Goal: Task Accomplishment & Management: Complete application form

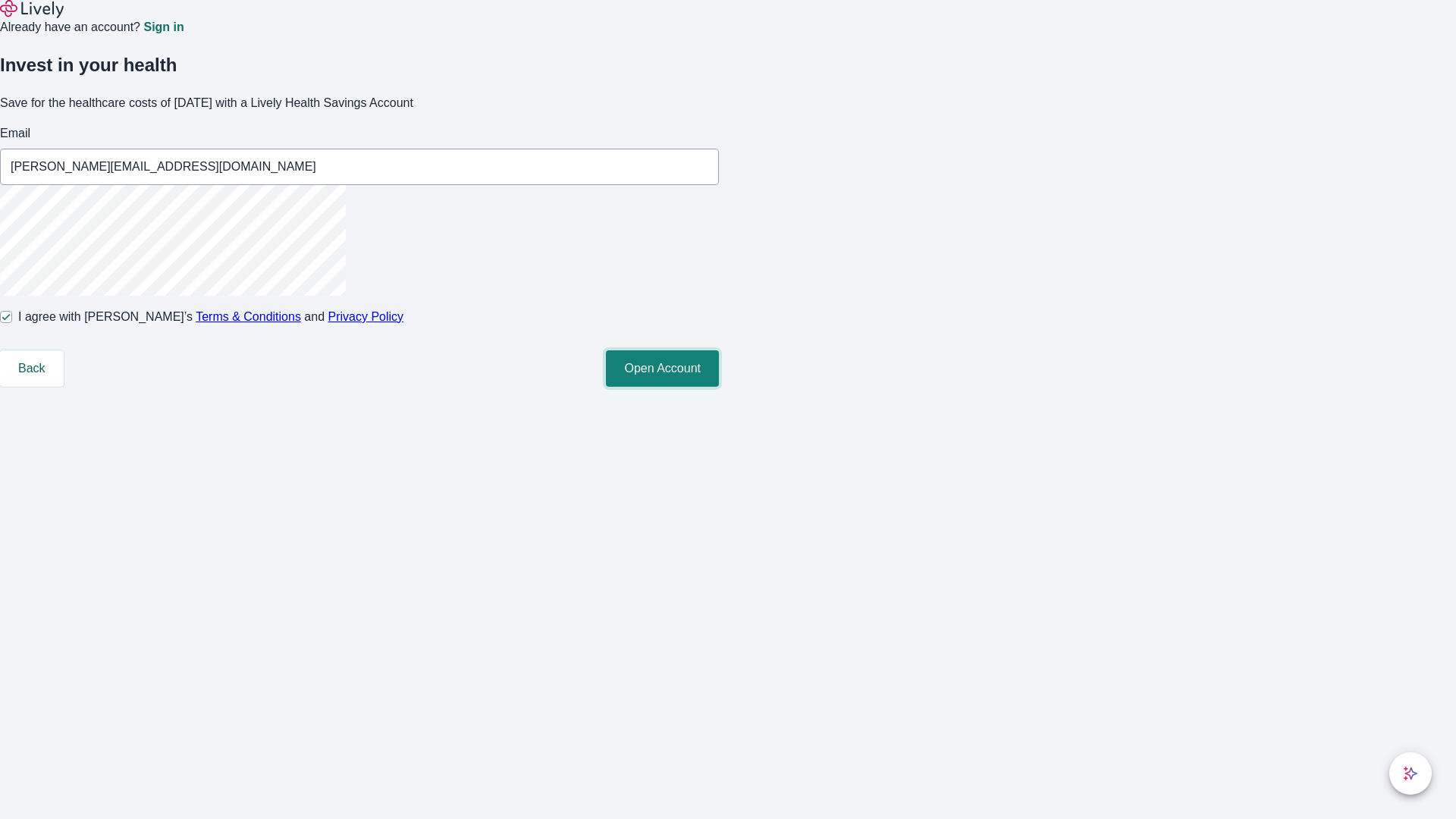
click at [719, 386] on button "Open Account" at bounding box center [662, 369] width 113 height 37
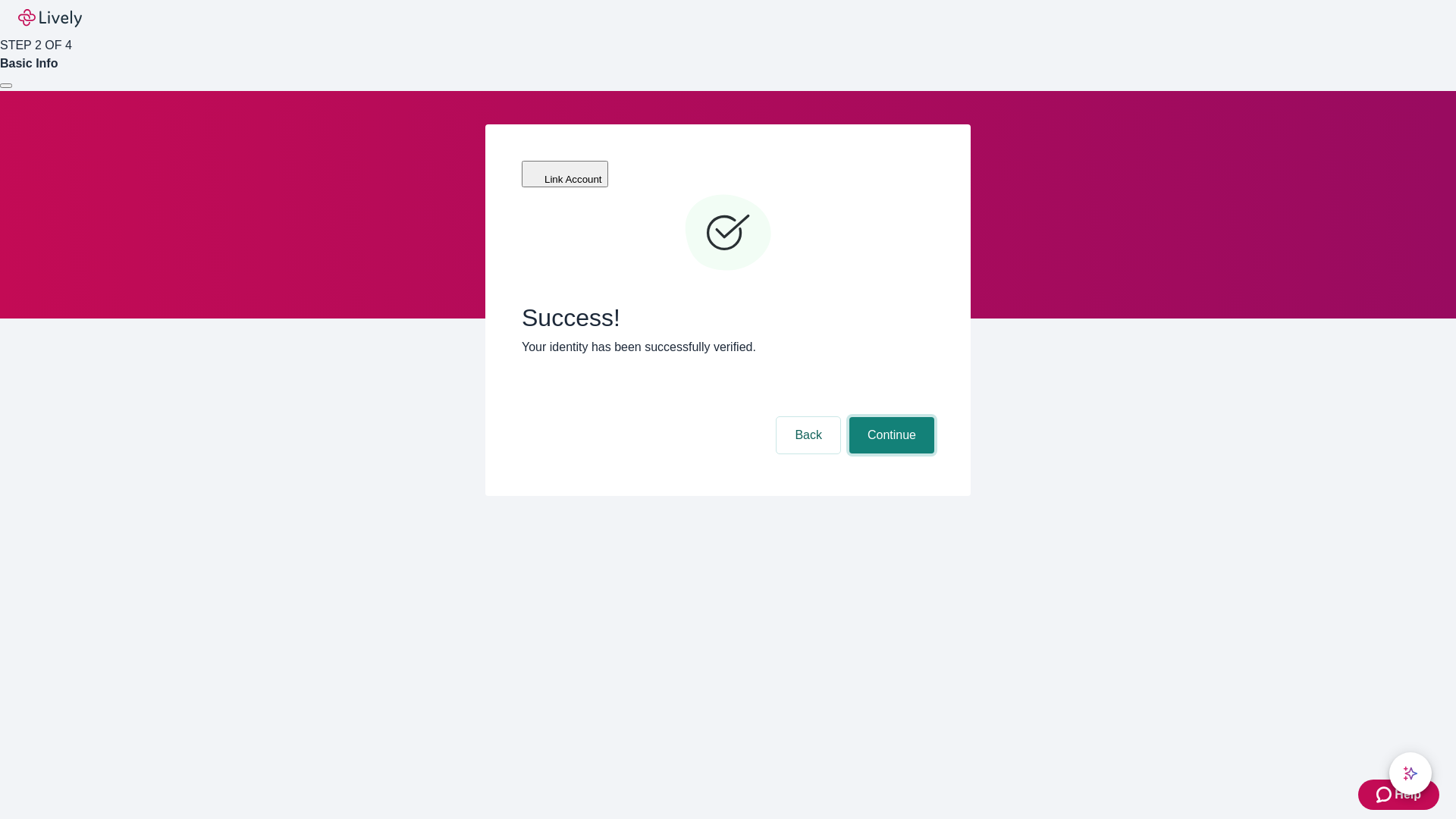
click at [890, 417] on button "Continue" at bounding box center [892, 435] width 85 height 37
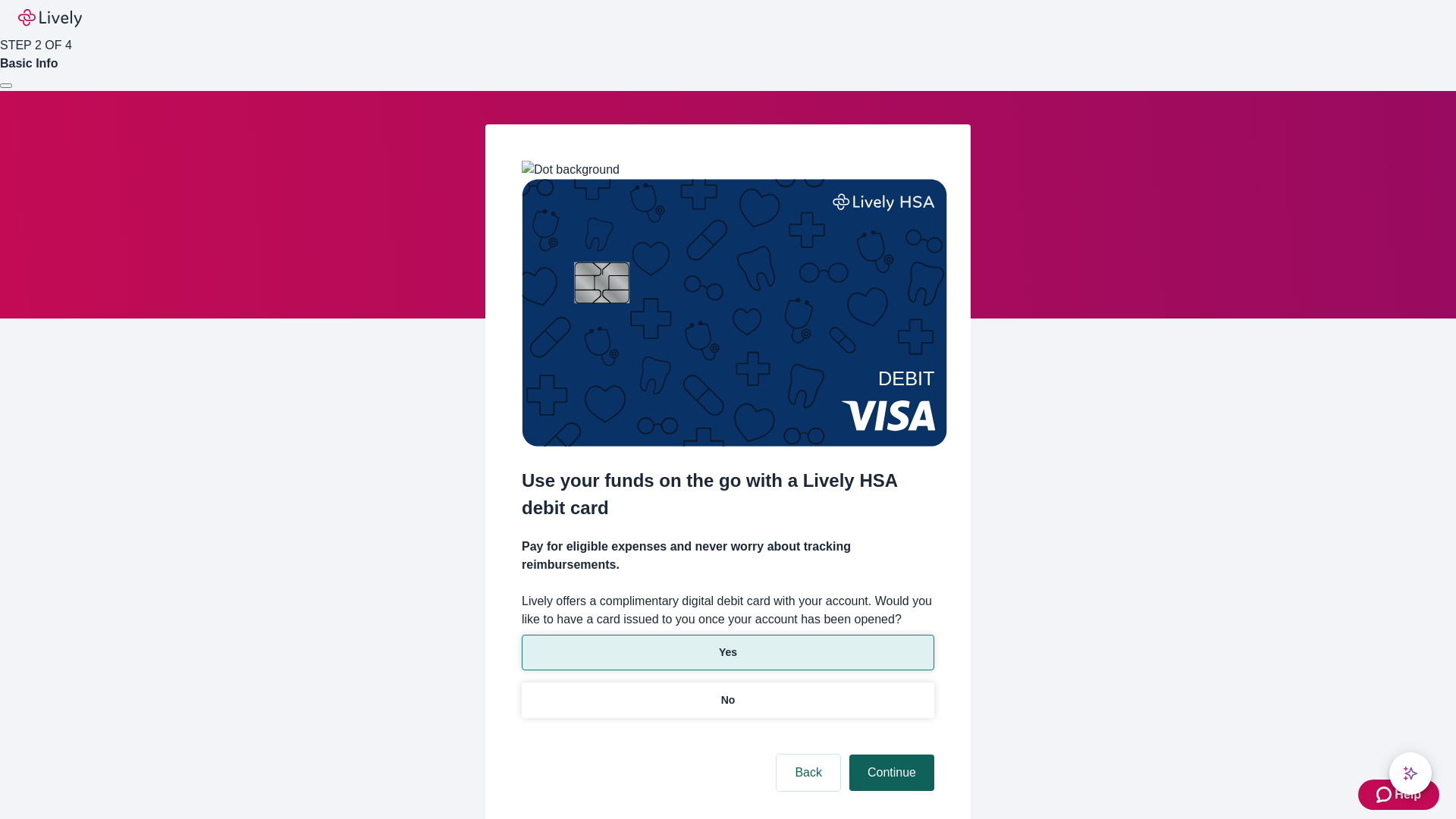
click at [727, 644] on p "Yes" at bounding box center [728, 652] width 18 height 16
click at [890, 754] on button "Continue" at bounding box center [892, 772] width 85 height 37
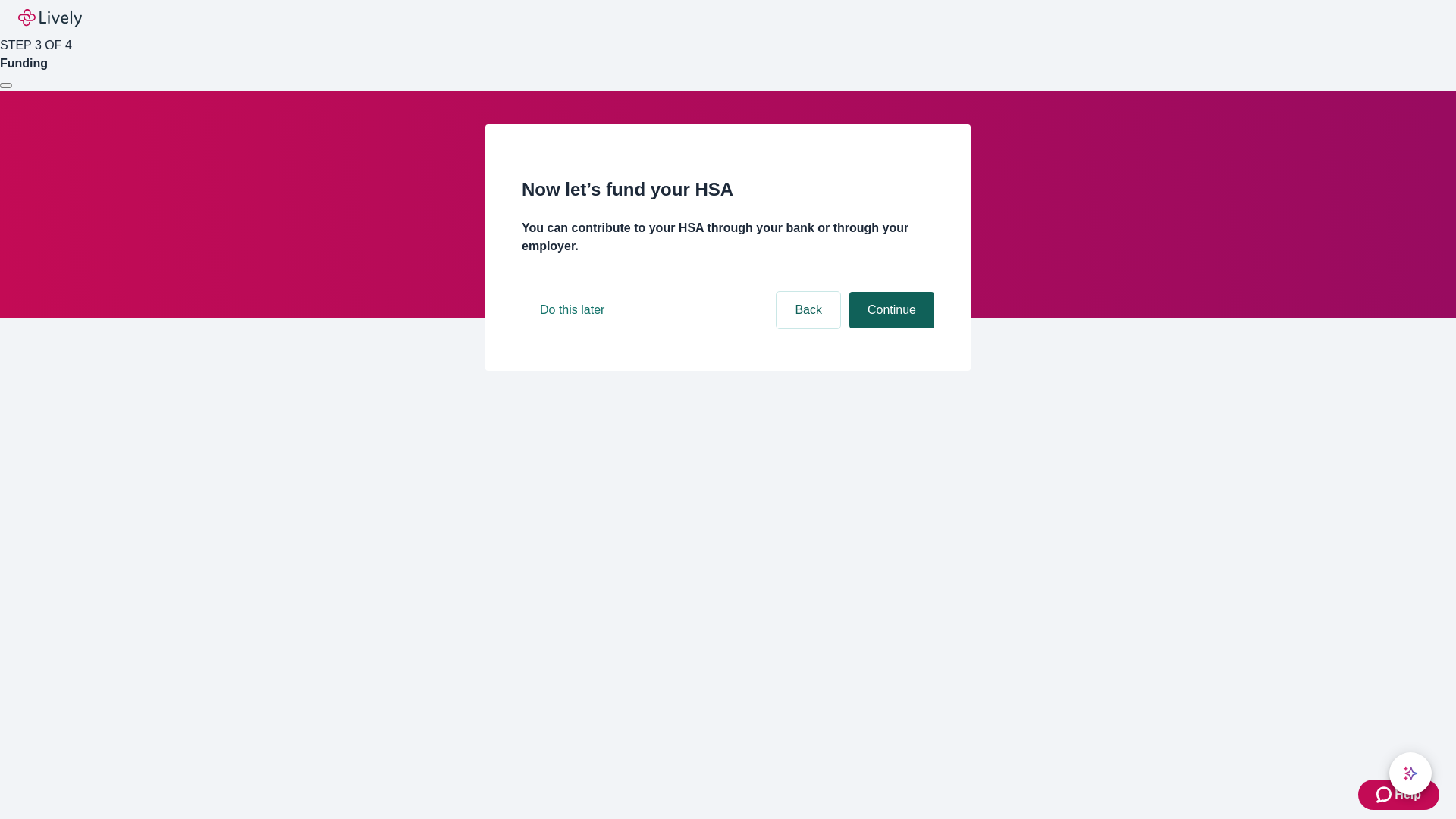
click at [890, 328] on button "Continue" at bounding box center [892, 310] width 85 height 37
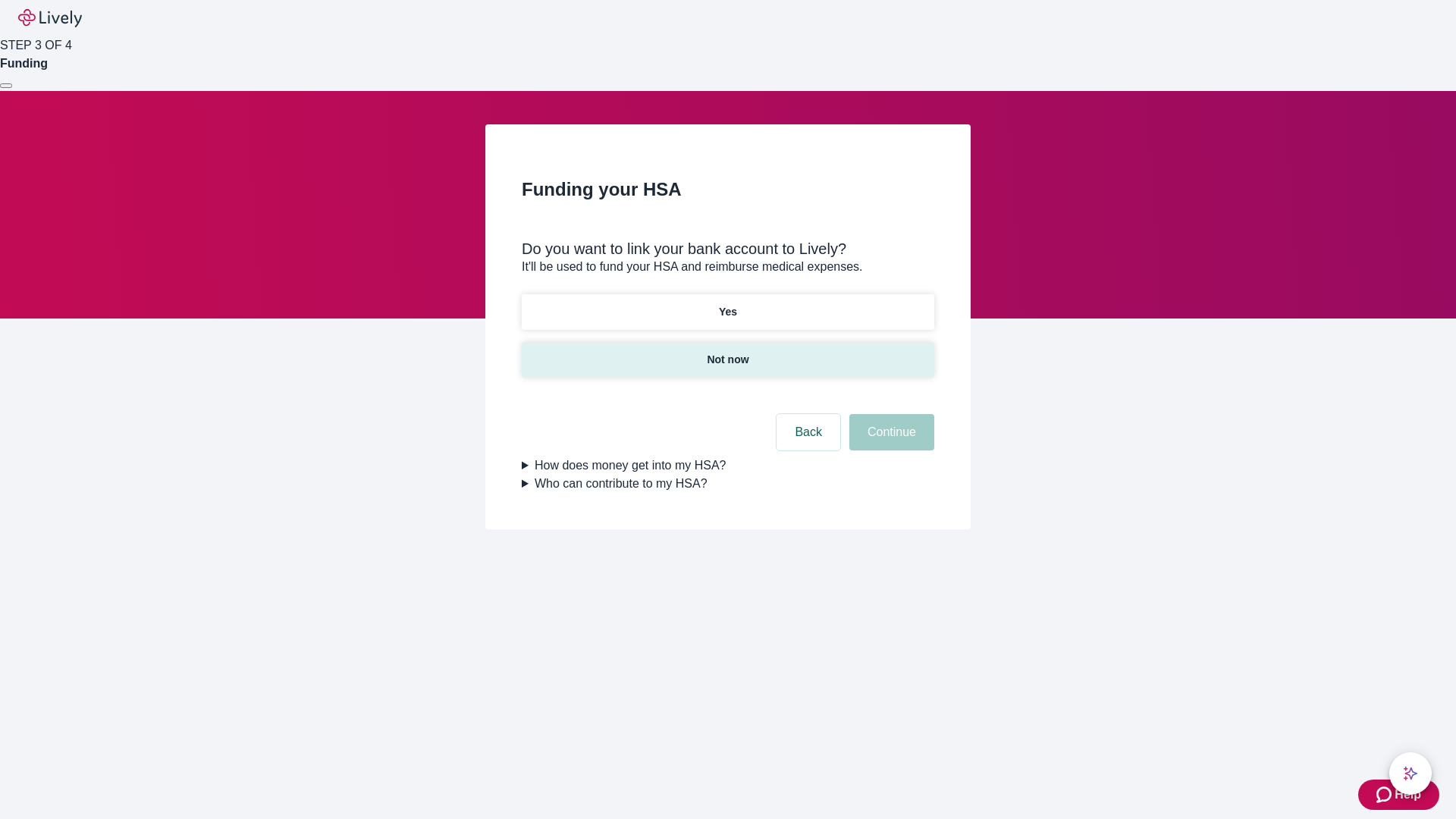
click at [727, 352] on p "Not now" at bounding box center [727, 360] width 41 height 16
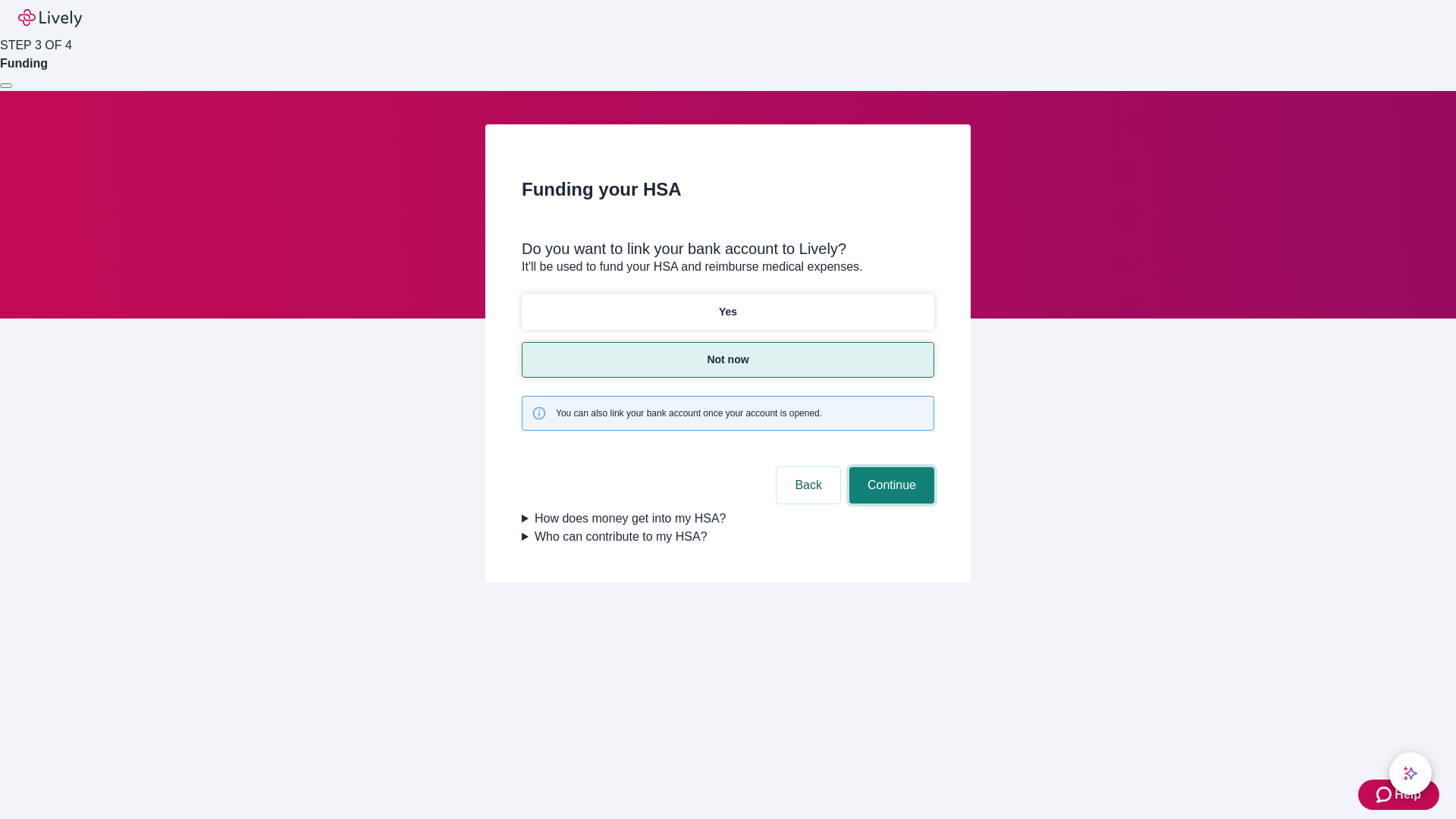
click at [890, 467] on button "Continue" at bounding box center [892, 485] width 85 height 37
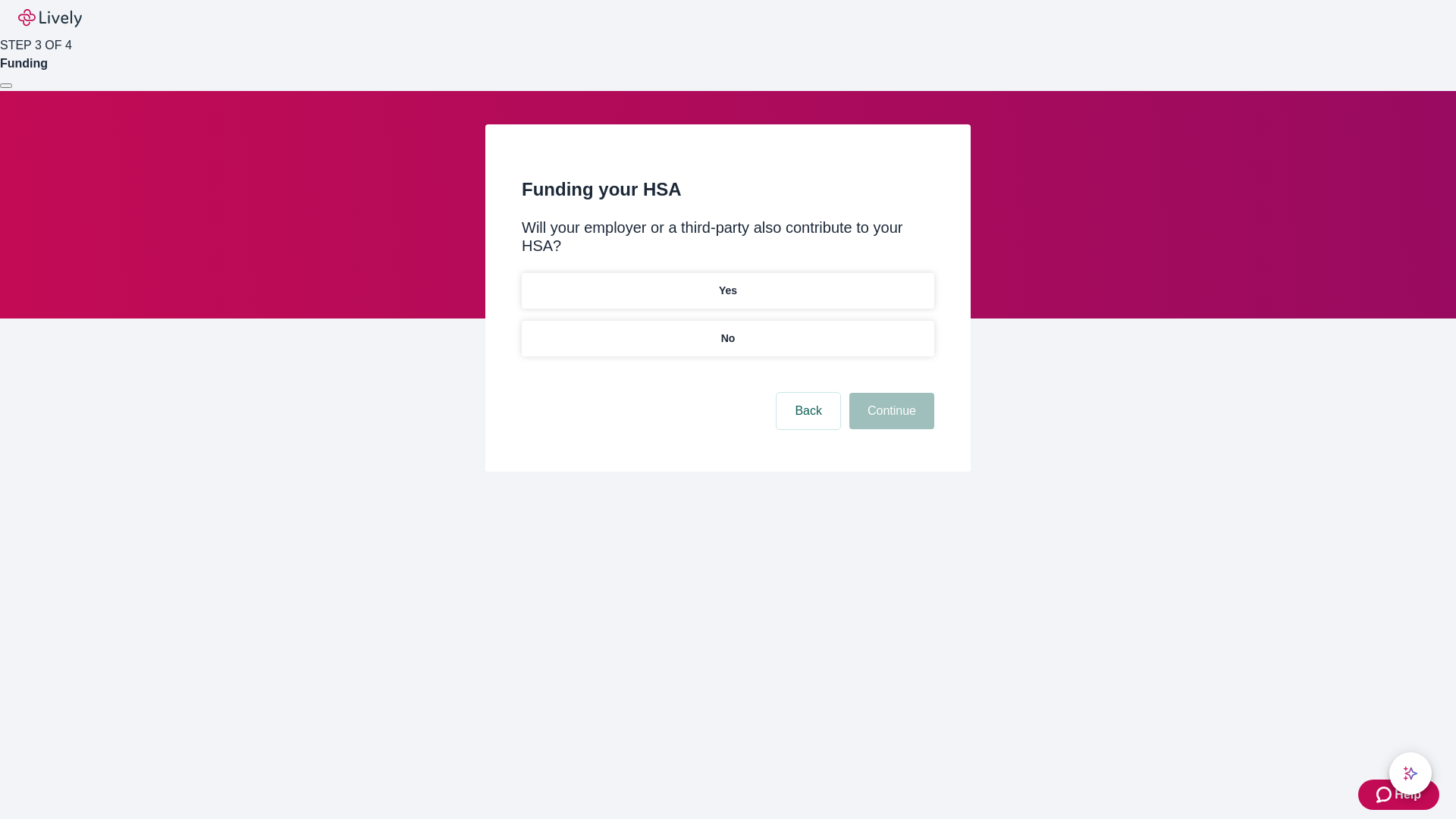
click at [727, 330] on p "No" at bounding box center [728, 338] width 14 height 16
click at [890, 393] on button "Continue" at bounding box center [892, 411] width 85 height 37
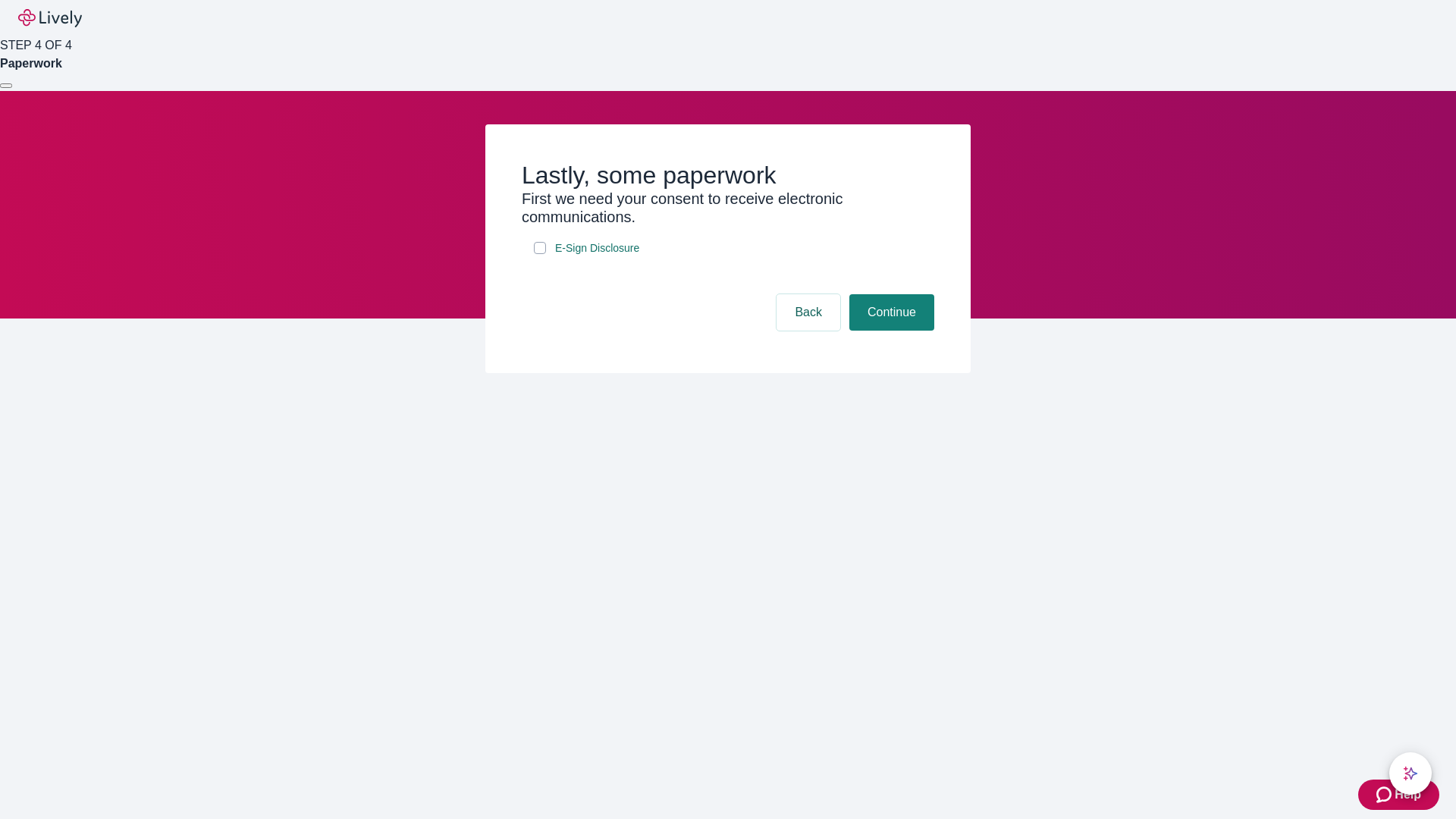
click at [540, 254] on input "E-Sign Disclosure" at bounding box center [541, 248] width 12 height 12
checkbox input "true"
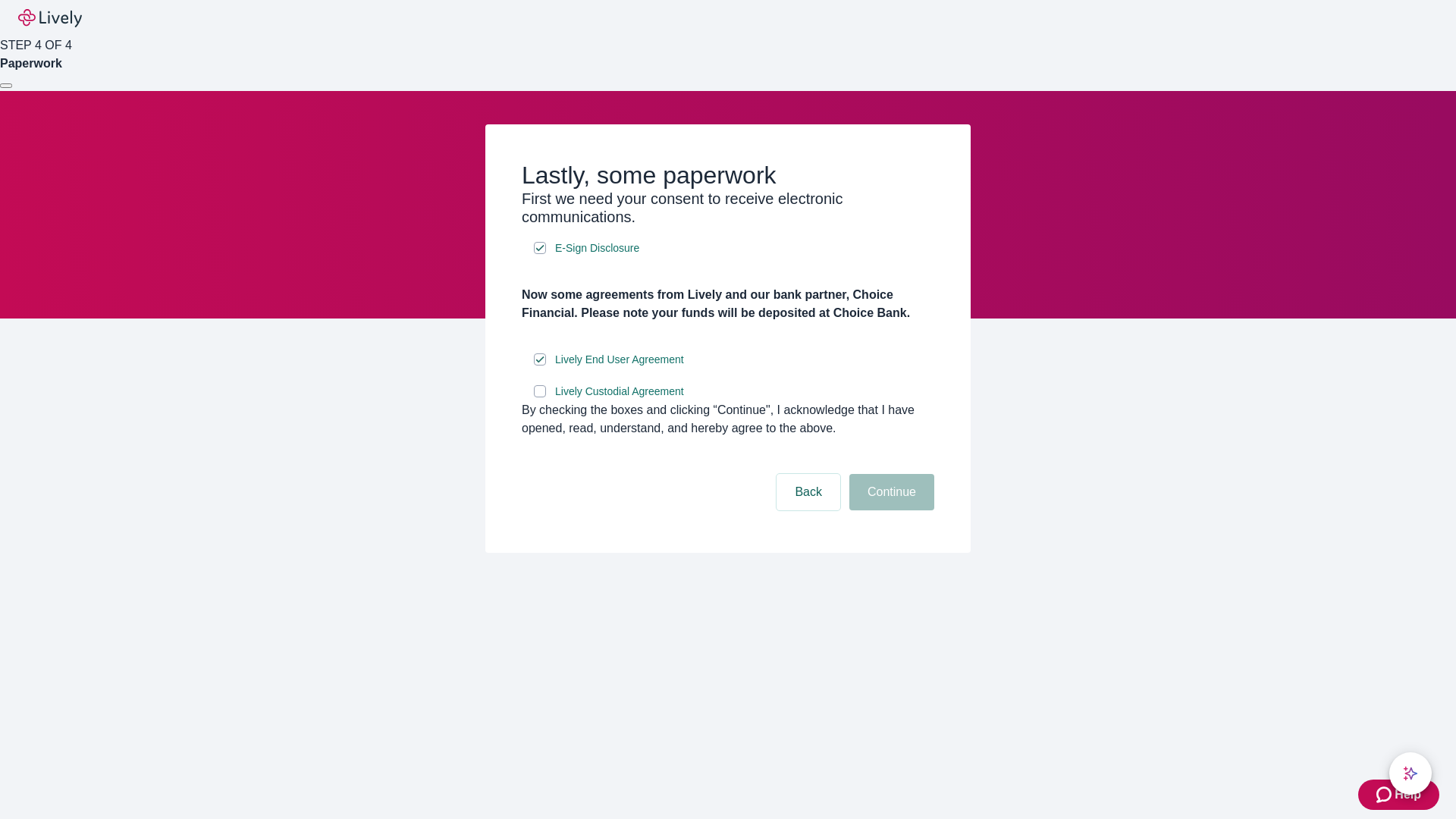
click at [540, 397] on input "Lively Custodial Agreement" at bounding box center [541, 391] width 12 height 12
checkbox input "true"
click at [890, 510] on button "Continue" at bounding box center [892, 492] width 85 height 37
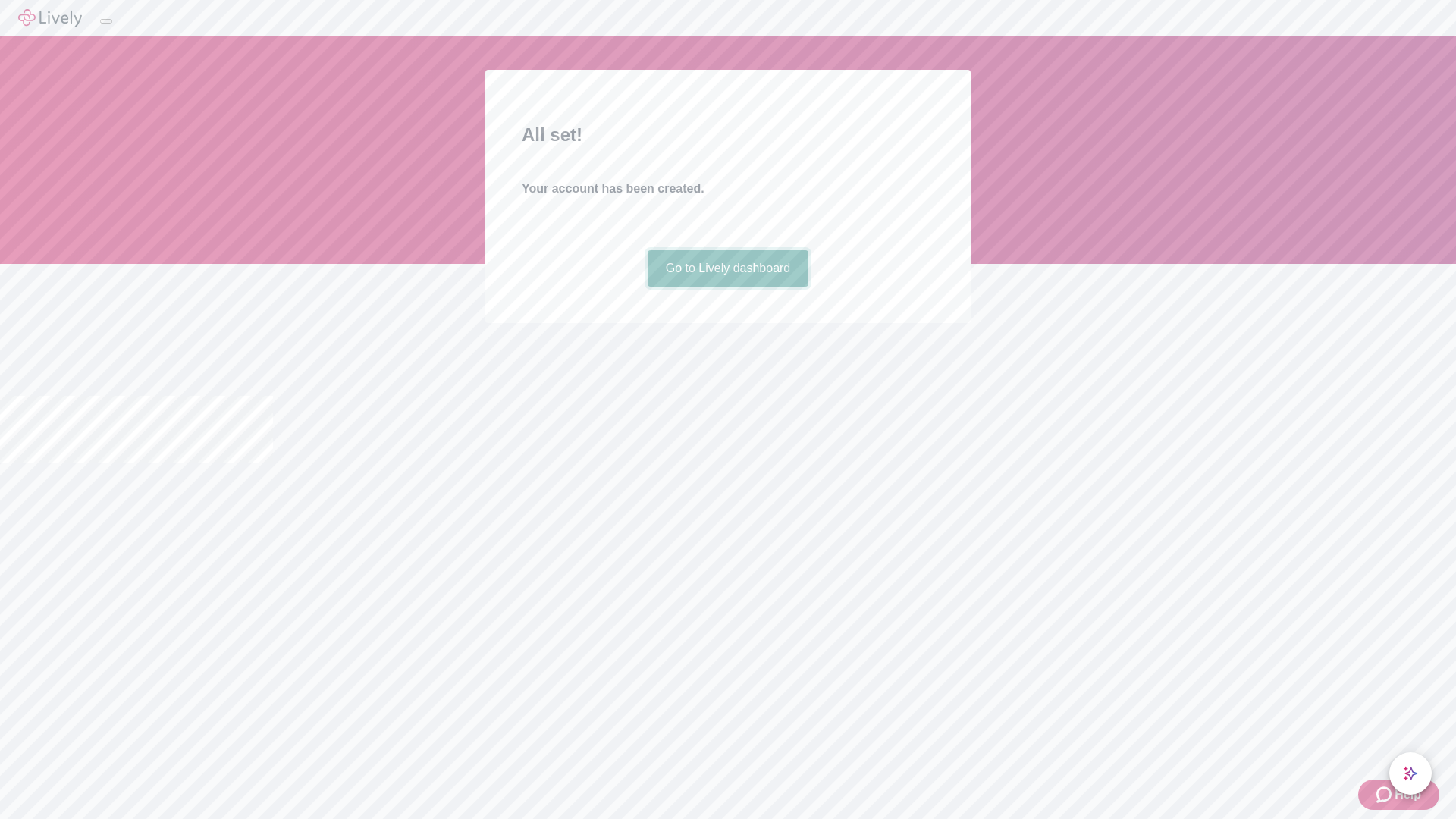
click at [727, 287] on link "Go to Lively dashboard" at bounding box center [728, 268] width 162 height 37
